Goal: Task Accomplishment & Management: Use online tool/utility

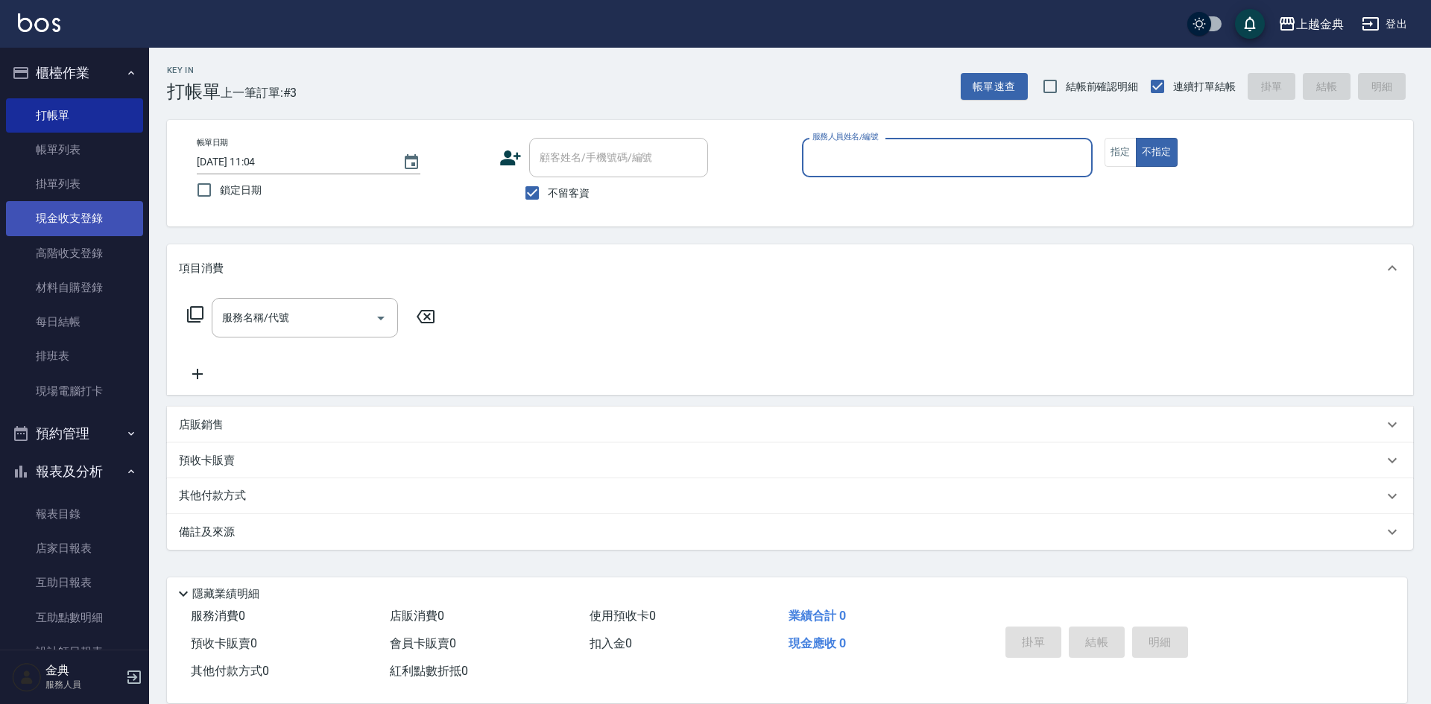
click at [46, 222] on link "現金收支登錄" at bounding box center [74, 218] width 137 height 34
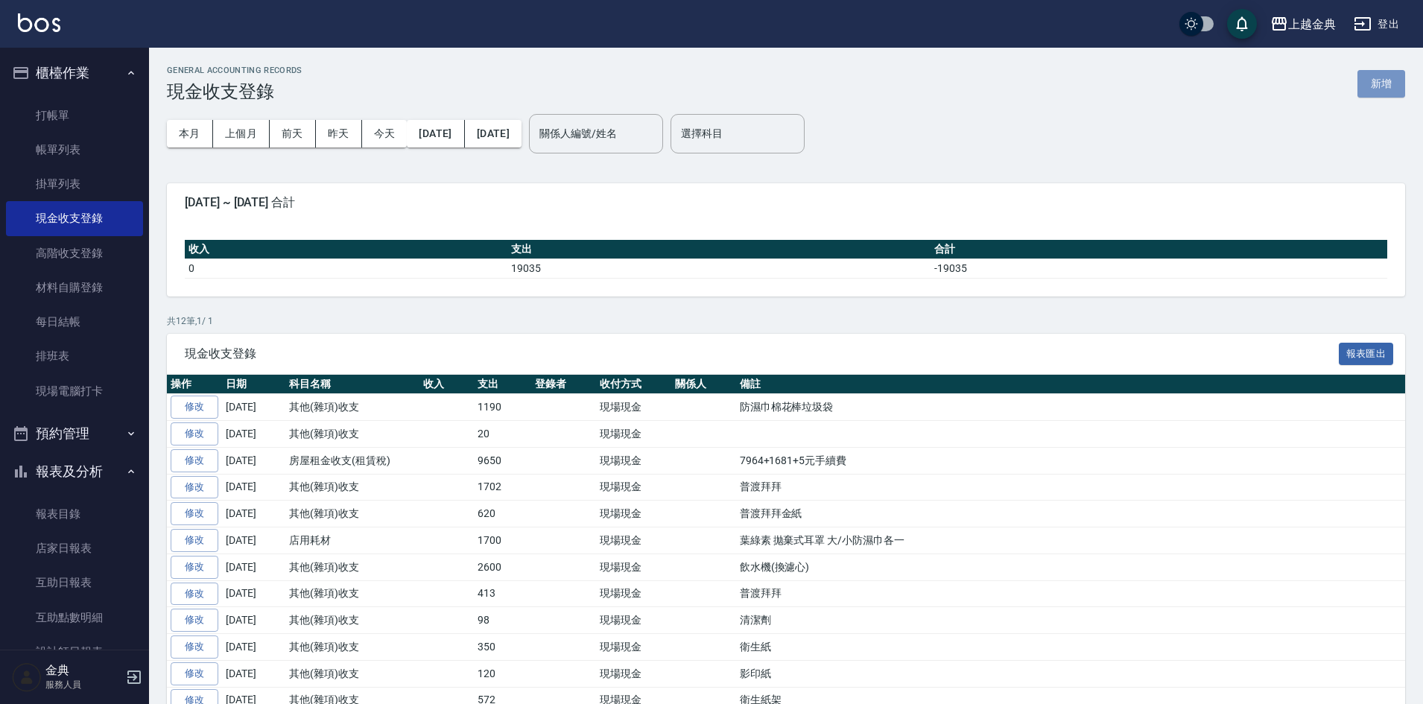
click at [1367, 78] on button "新增" at bounding box center [1382, 84] width 48 height 28
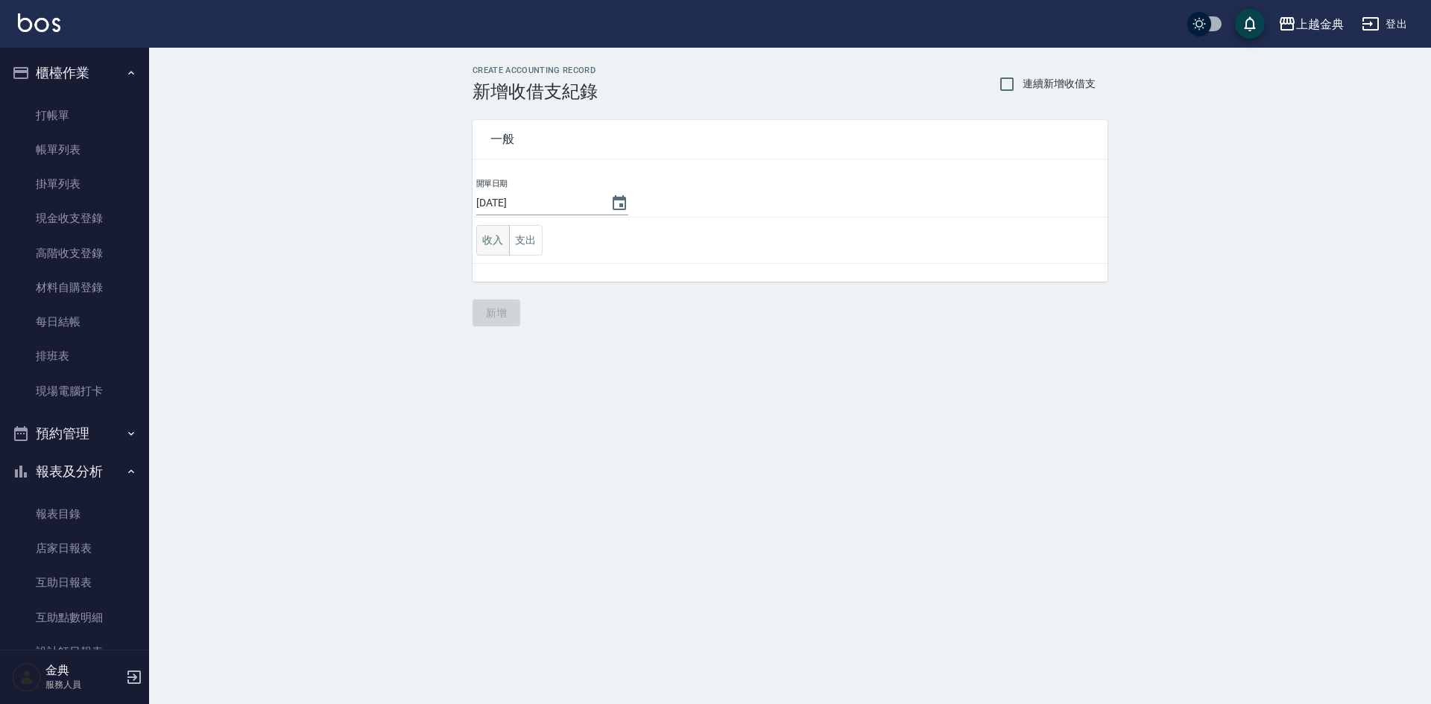
click at [491, 240] on button "收入" at bounding box center [493, 240] width 34 height 31
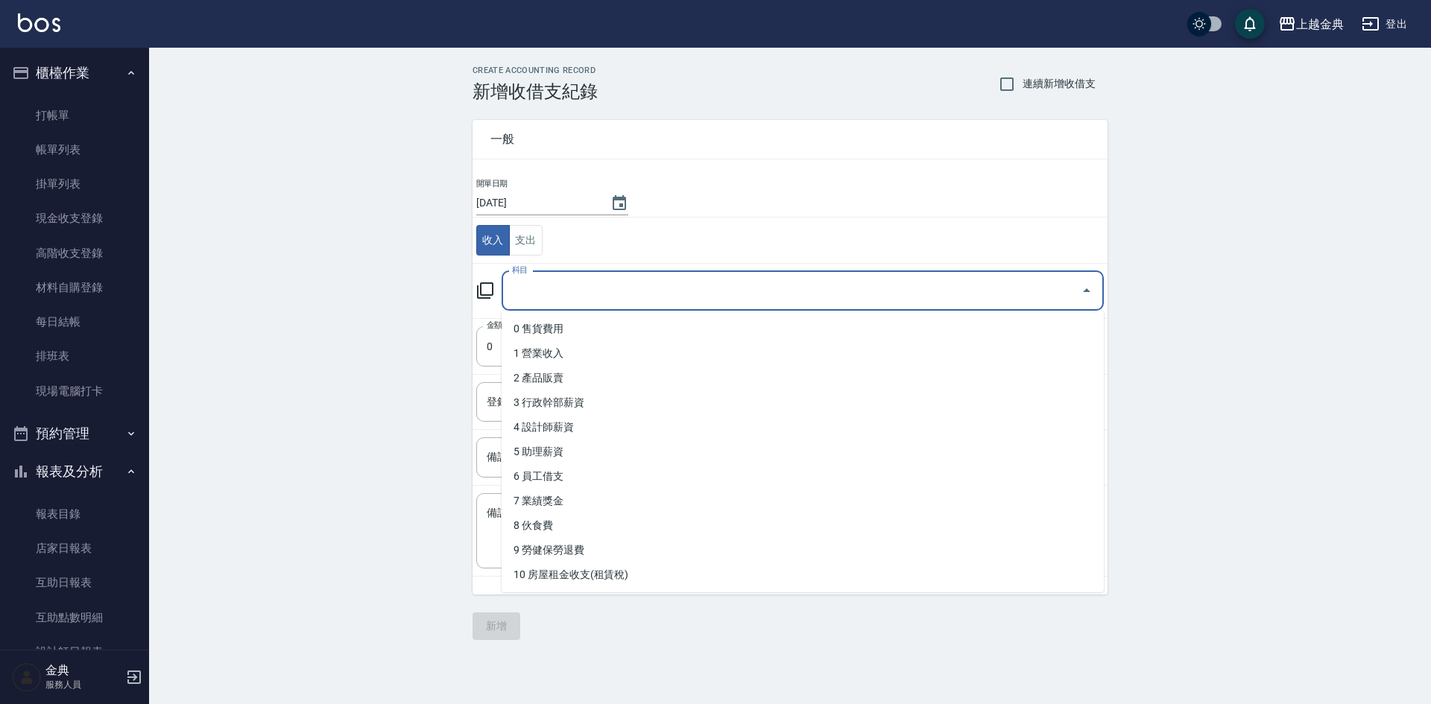
click at [583, 296] on input "科目" at bounding box center [791, 291] width 566 height 26
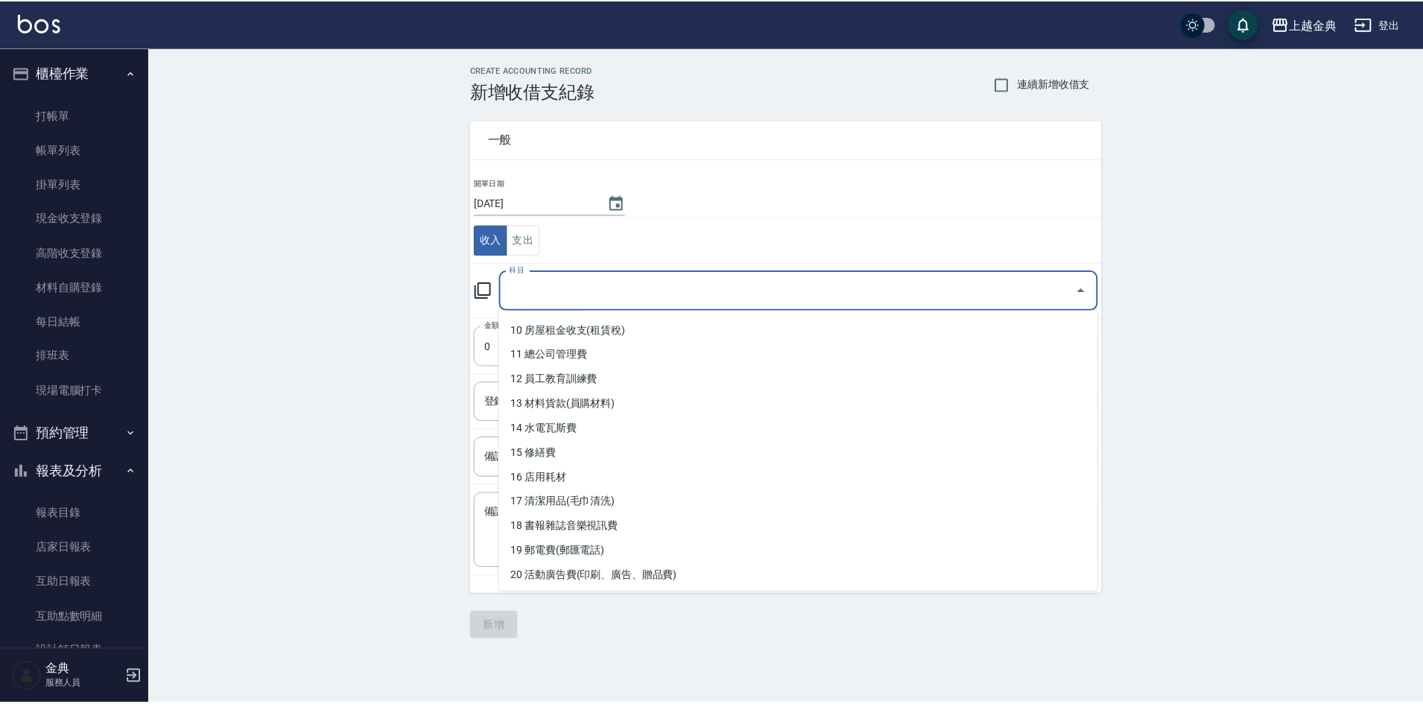
scroll to position [218, 0]
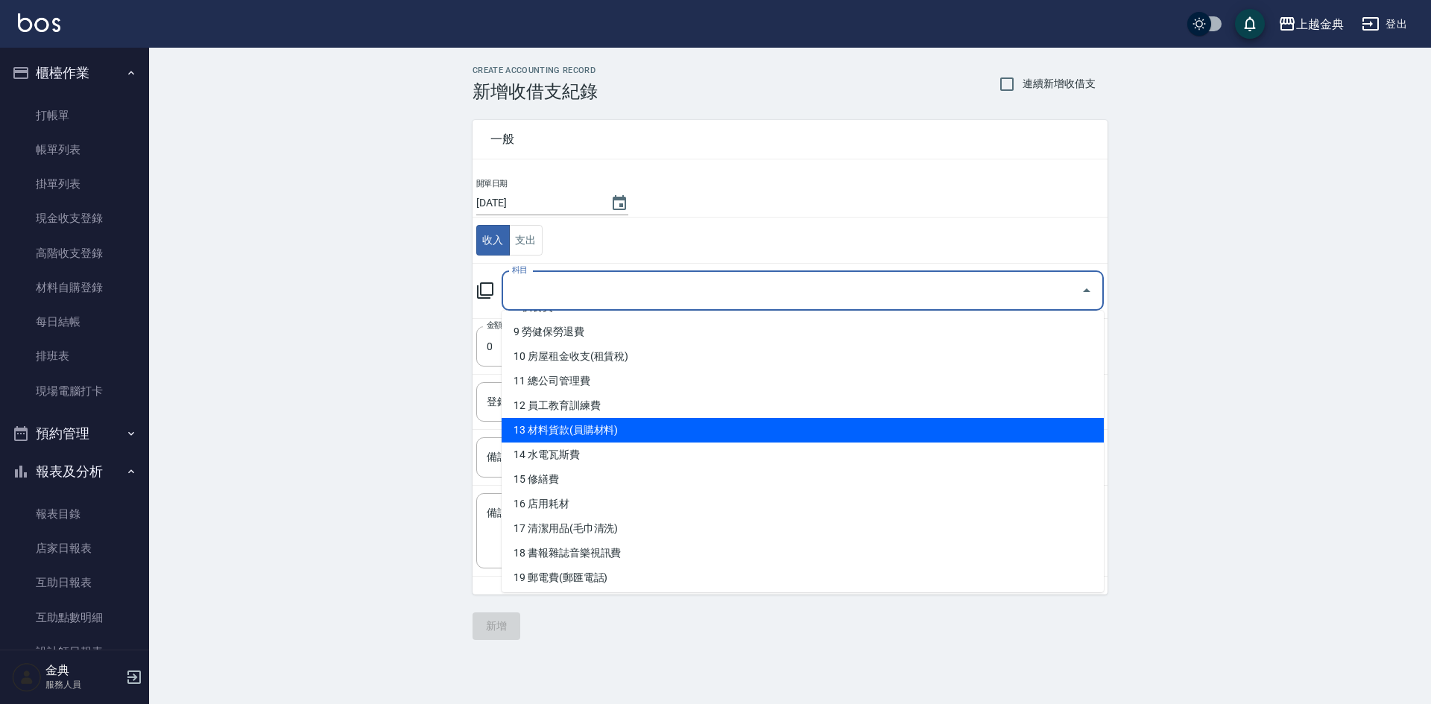
click at [601, 427] on li "13 材料貨款(員購材料)" at bounding box center [802, 430] width 602 height 25
type input "13 材料貨款(員購材料)"
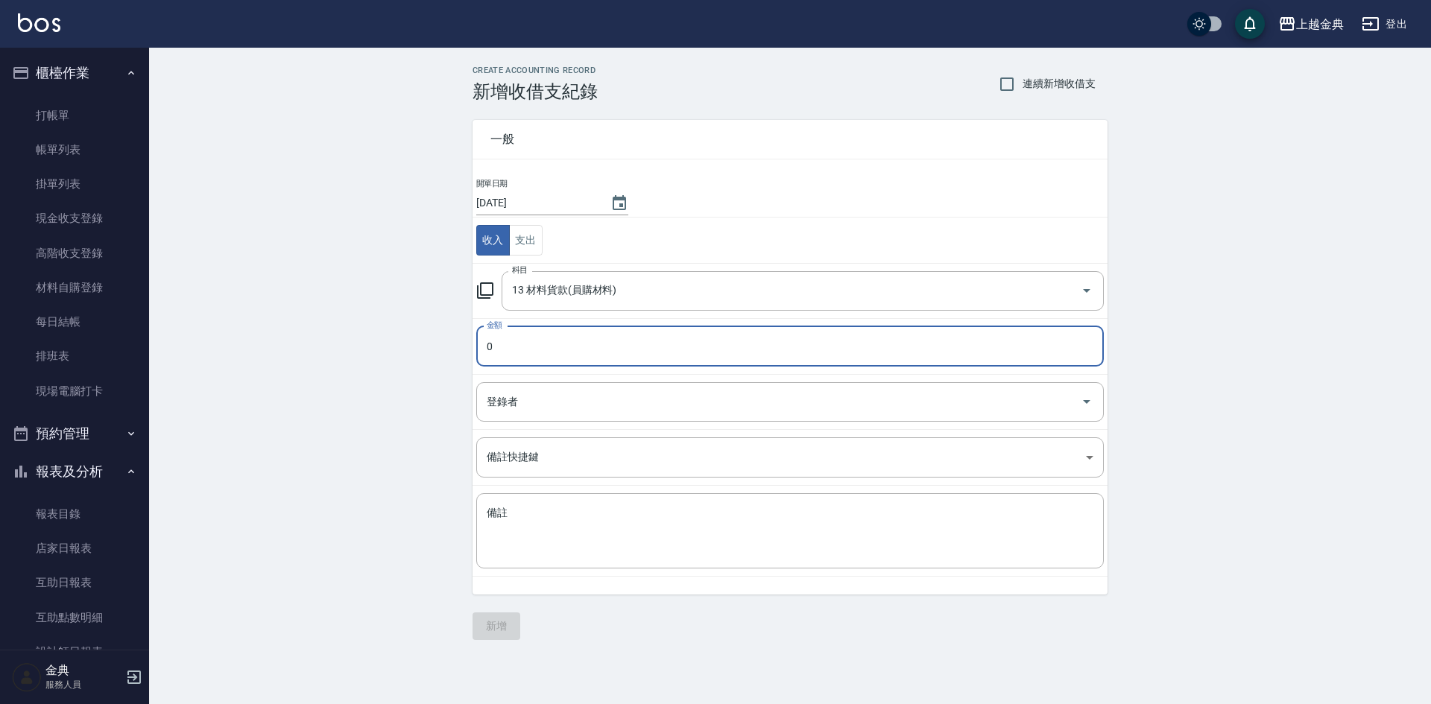
click at [554, 346] on input "0" at bounding box center [789, 346] width 627 height 40
type input "3360"
click at [558, 519] on textarea "備註" at bounding box center [790, 531] width 607 height 51
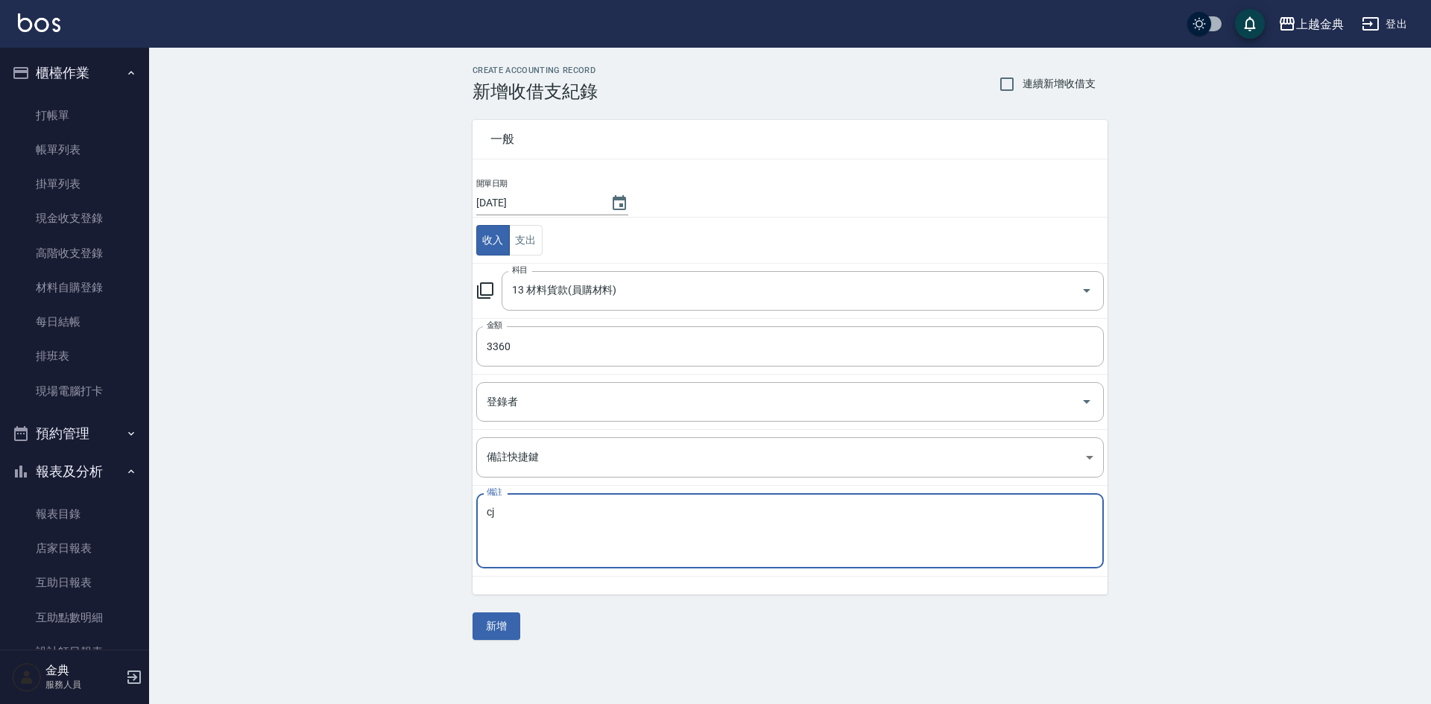
type textarea "c"
type textarea "貨款"
click at [503, 630] on button "新增" at bounding box center [496, 626] width 48 height 28
